Goal: Navigation & Orientation: Find specific page/section

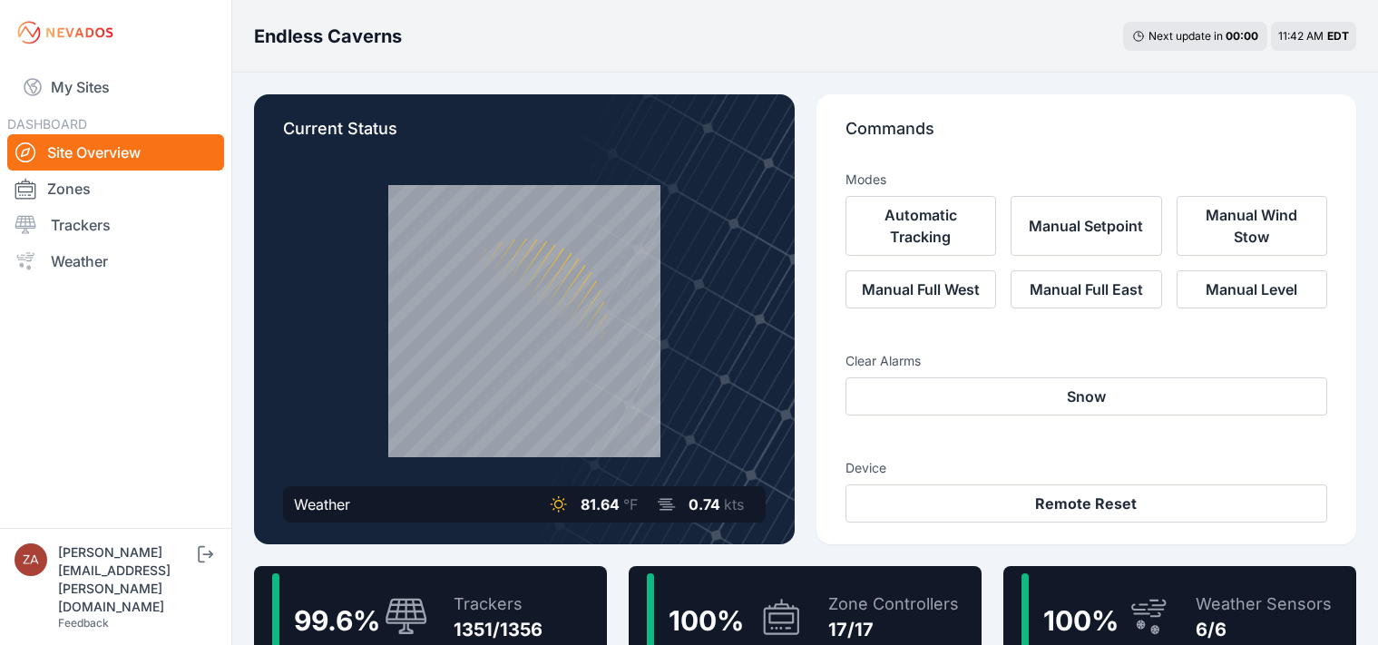
scroll to position [275, 0]
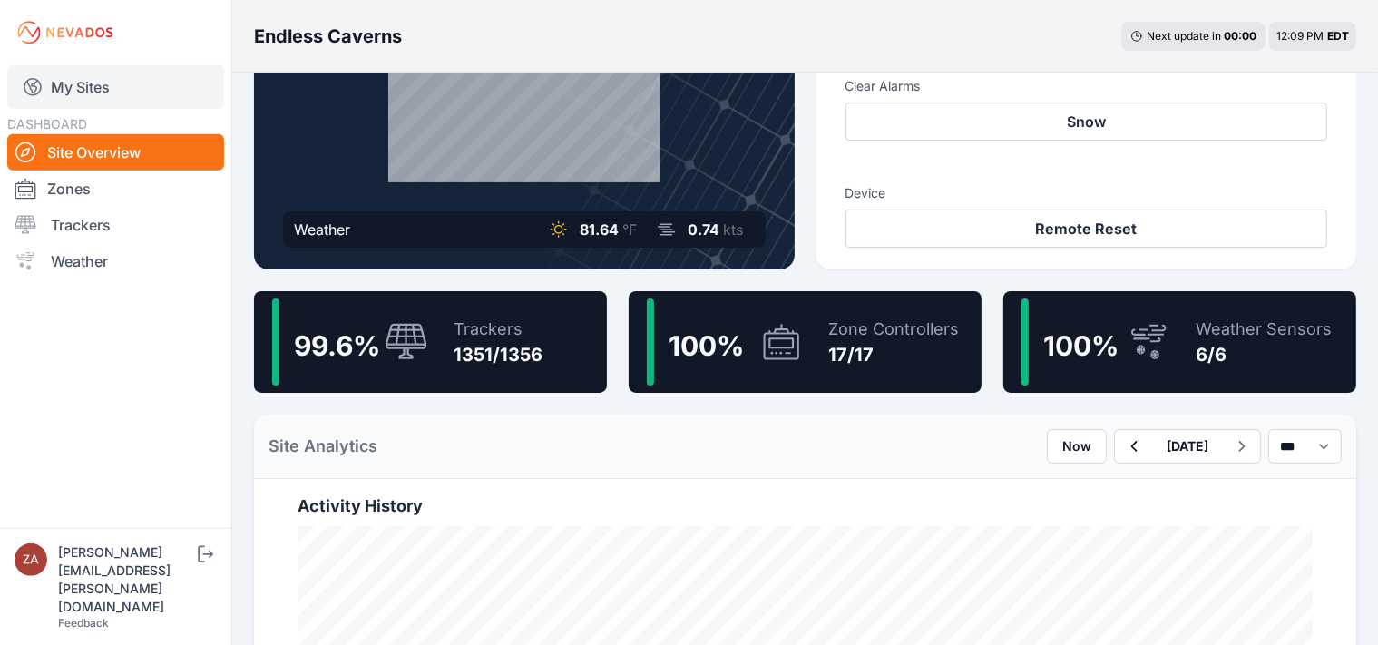
click at [79, 101] on link "My Sites" at bounding box center [115, 87] width 217 height 44
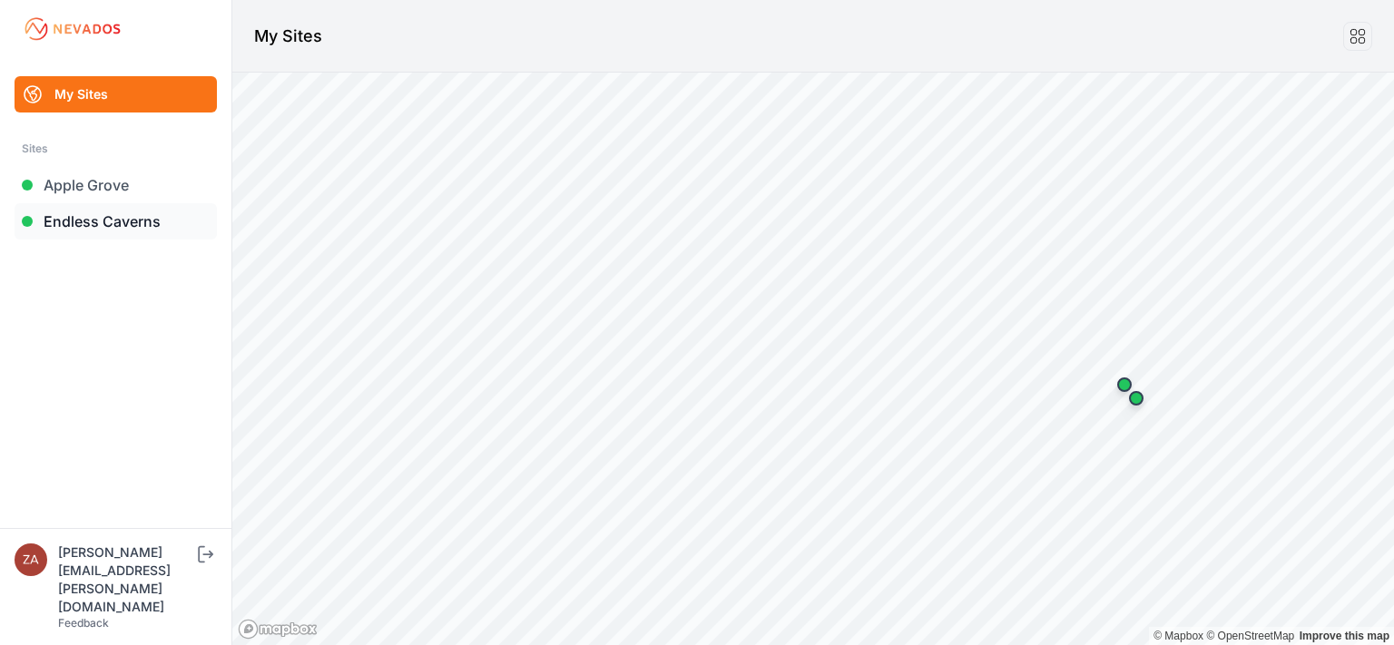
click at [96, 222] on link "Endless Caverns" at bounding box center [116, 221] width 202 height 36
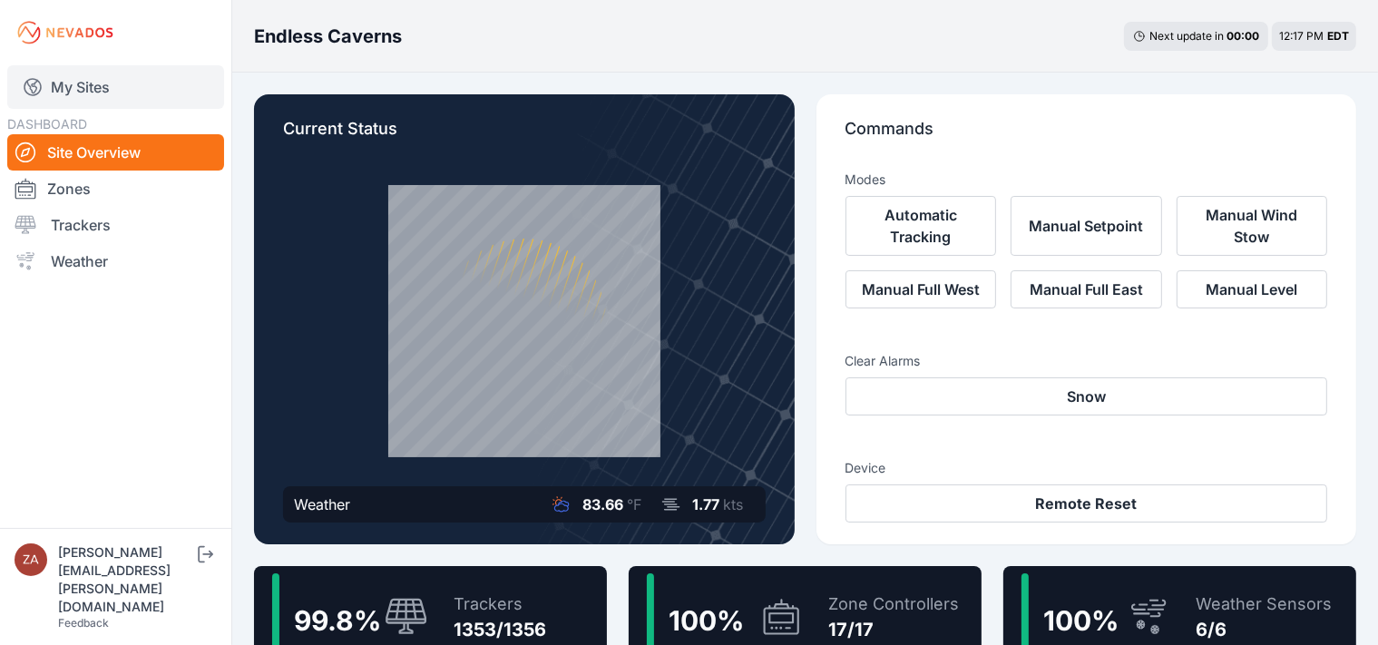
click at [129, 91] on link "My Sites" at bounding box center [115, 87] width 217 height 44
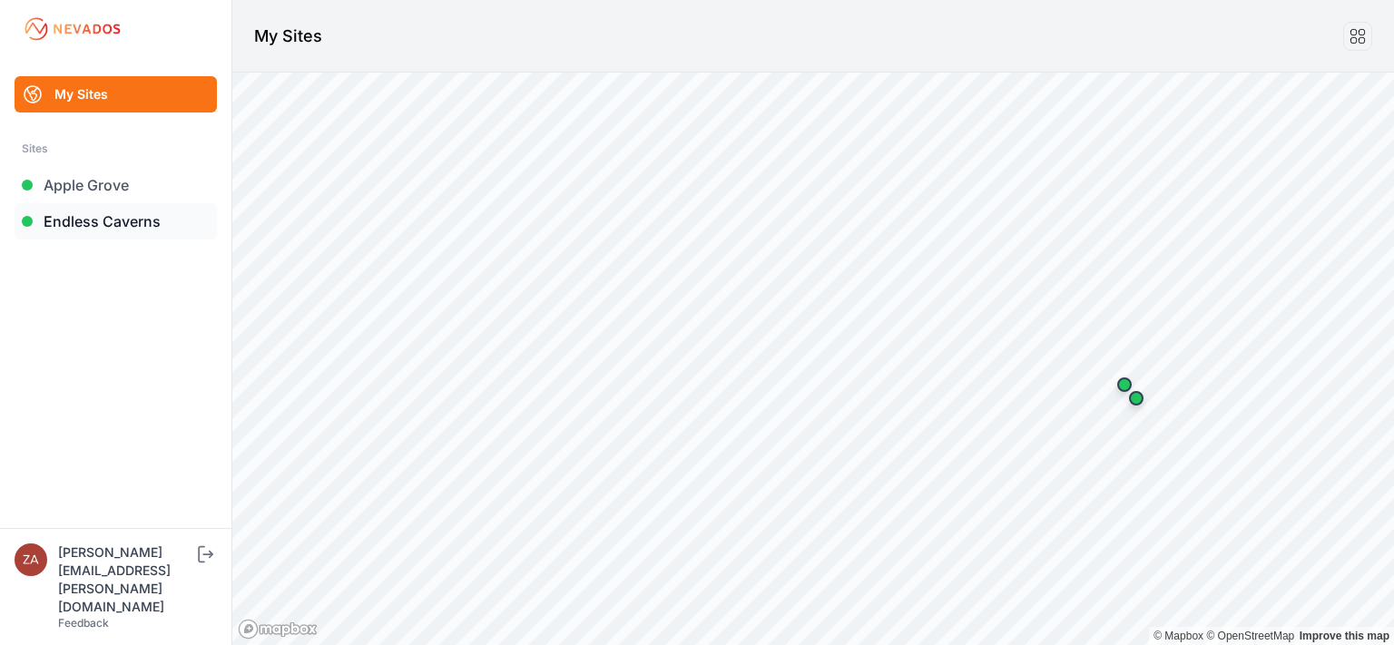
click at [113, 224] on link "Endless Caverns" at bounding box center [116, 221] width 202 height 36
